Goal: Transaction & Acquisition: Purchase product/service

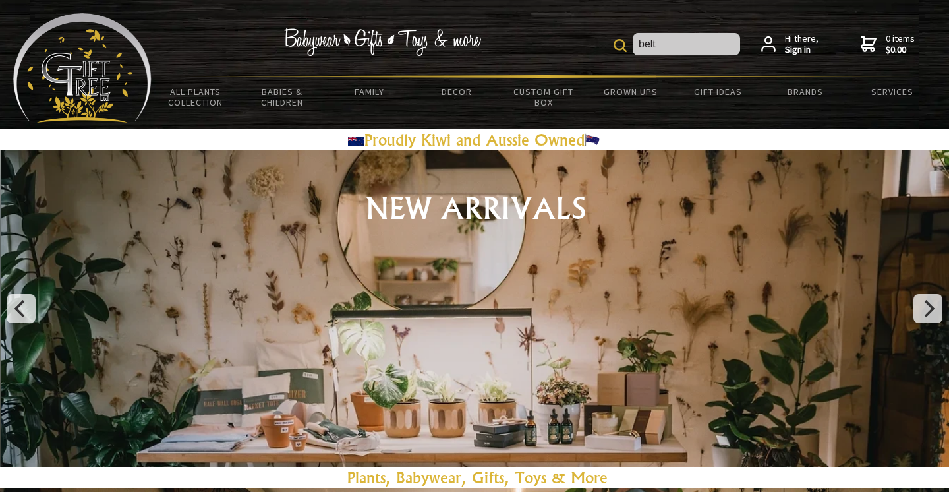
type input "belt"
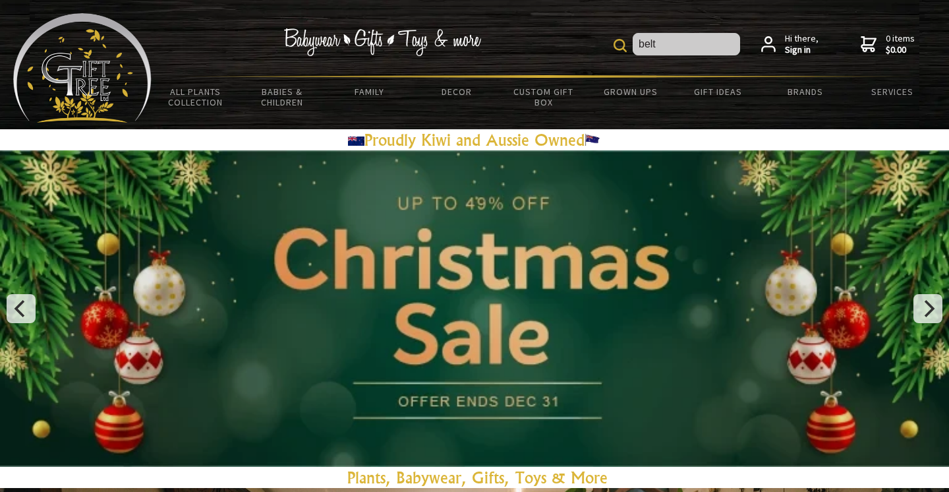
click at [686, 47] on input "belt" at bounding box center [686, 44] width 107 height 22
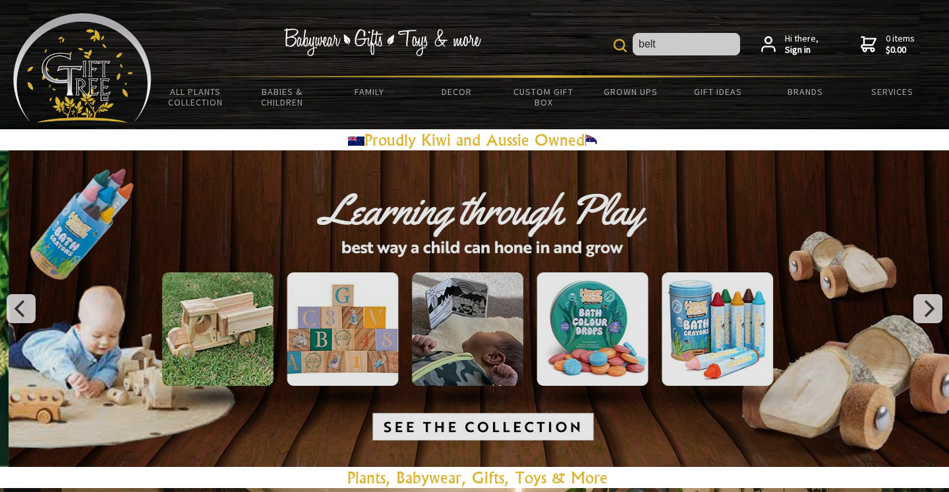
click at [621, 44] on img at bounding box center [620, 45] width 13 height 13
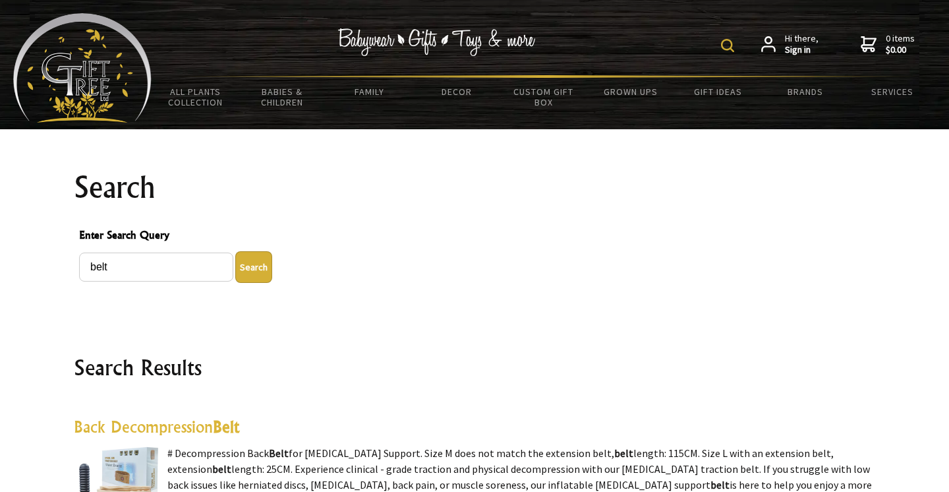
click at [659, 40] on div "belt Hi there, Sign in 0 items $0.00" at bounding box center [544, 44] width 784 height 62
click at [655, 45] on div "belt Hi there, Sign in 0 items $0.00" at bounding box center [544, 44] width 784 height 62
click at [680, 42] on div "belt Hi there, Sign in 0 items $0.00" at bounding box center [544, 44] width 784 height 62
